Goal: Task Accomplishment & Management: Use online tool/utility

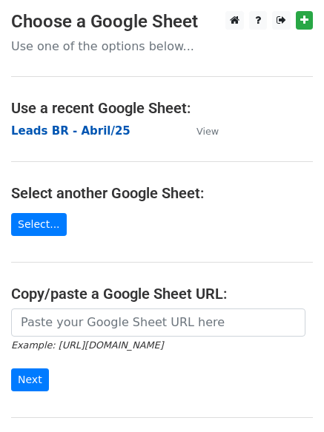
click at [84, 129] on strong "Leads BR - Abril/25" at bounding box center [70, 130] width 119 height 13
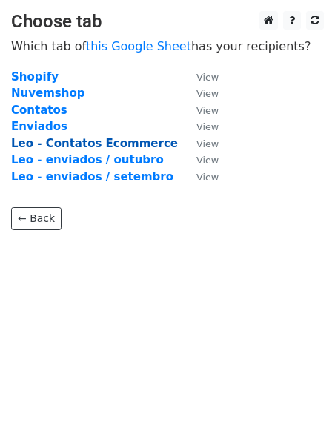
click at [125, 139] on strong "Leo - Contatos Ecommerce" at bounding box center [94, 143] width 167 height 13
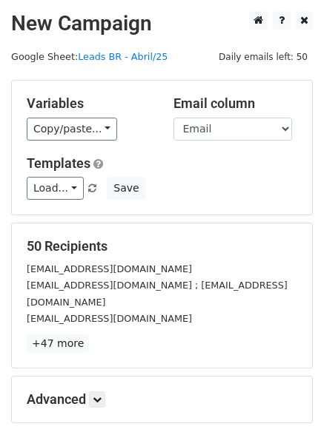
scroll to position [74, 0]
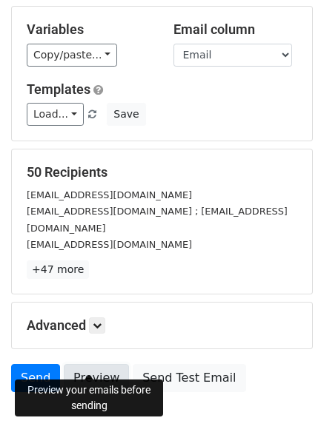
click at [93, 364] on link "Preview" at bounding box center [96, 378] width 65 height 28
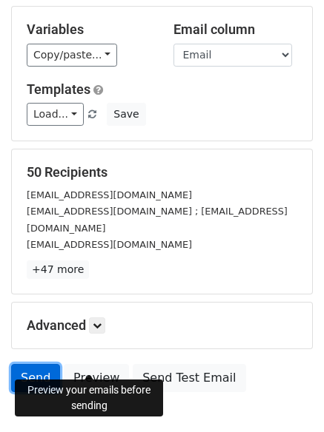
click at [35, 364] on link "Send" at bounding box center [35, 378] width 49 height 28
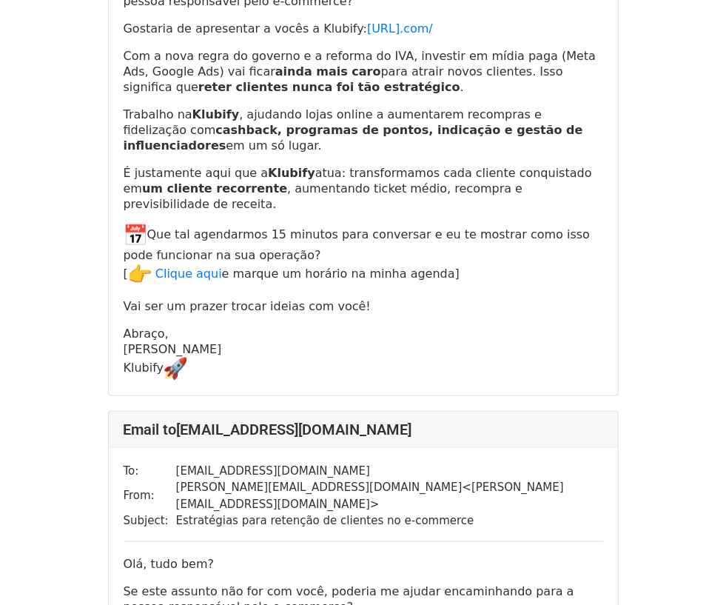
scroll to position [370, 0]
